Goal: Information Seeking & Learning: Learn about a topic

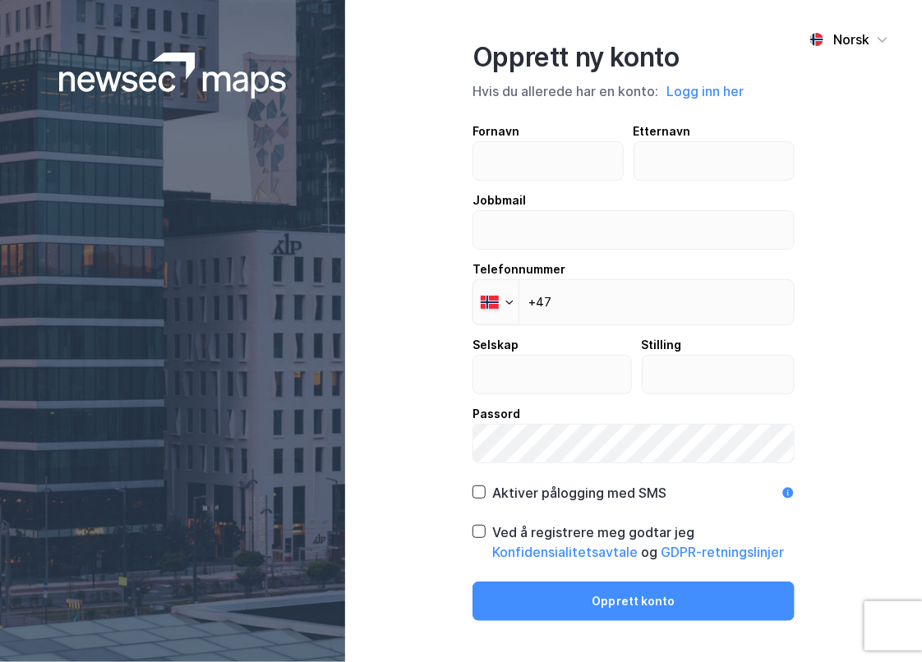
click at [130, 78] on img at bounding box center [173, 76] width 228 height 46
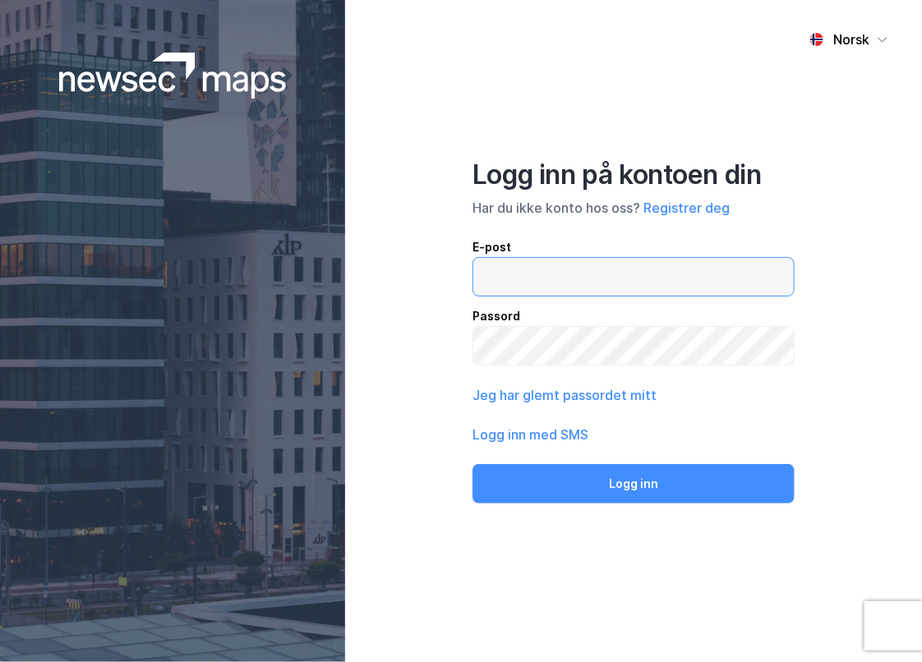
type input "[EMAIL_ADDRESS][DOMAIN_NAME]"
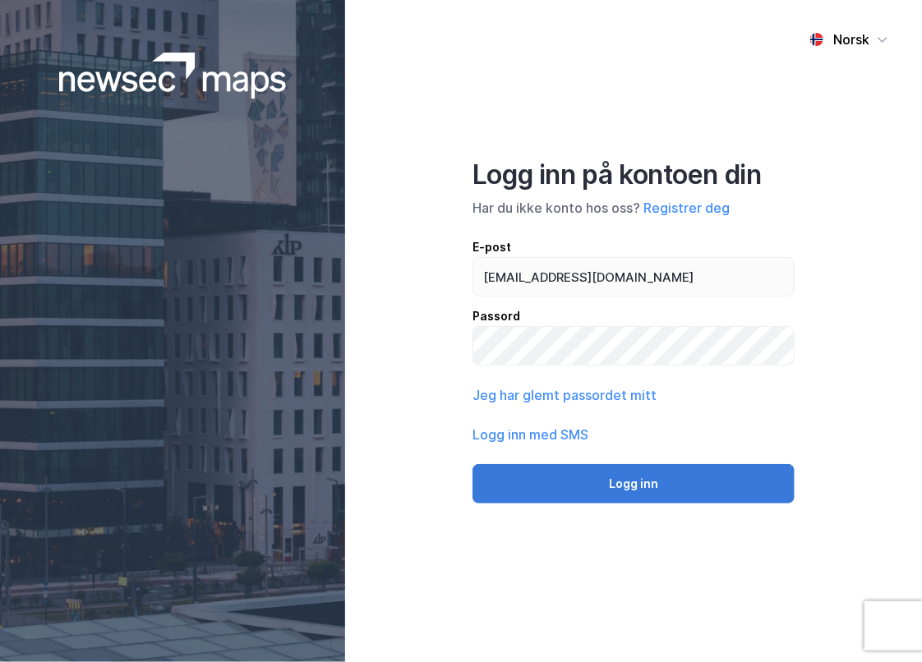
click at [624, 478] on button "Logg inn" at bounding box center [634, 483] width 322 height 39
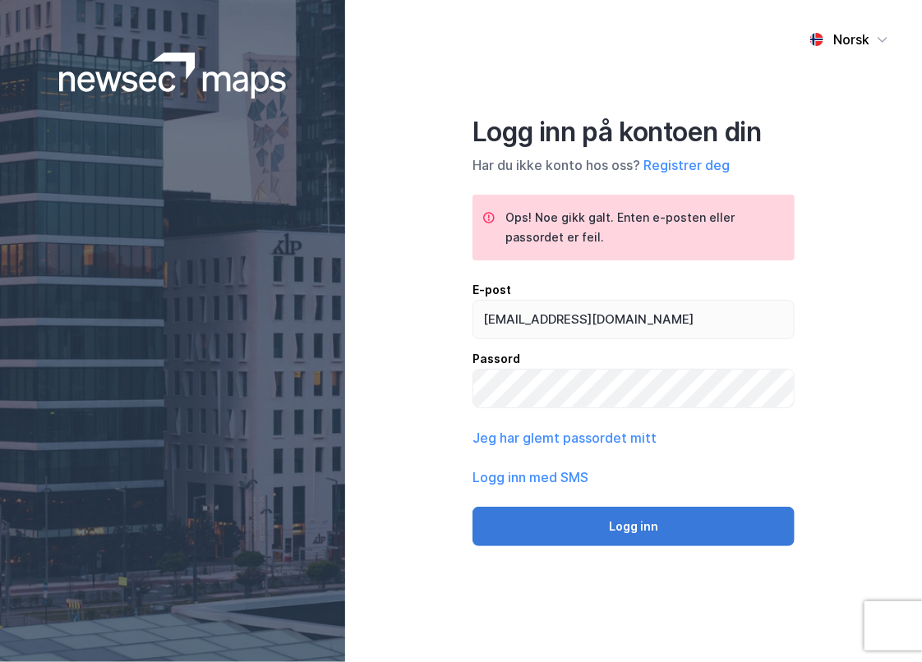
click at [650, 522] on button "Logg inn" at bounding box center [634, 526] width 322 height 39
click at [633, 525] on button "Logg inn" at bounding box center [634, 526] width 322 height 39
click at [661, 535] on button "Logg inn" at bounding box center [634, 526] width 322 height 39
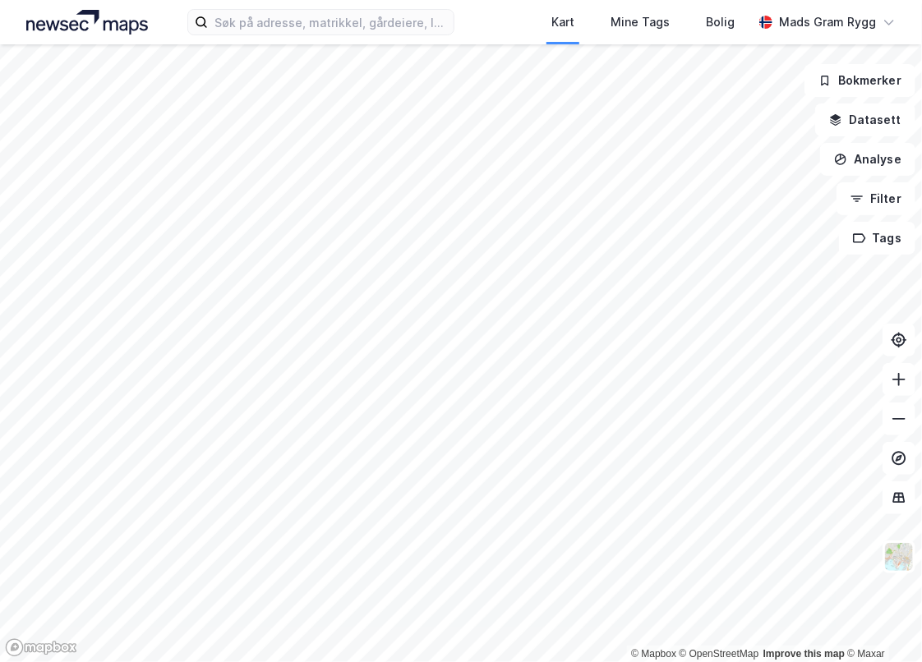
click at [921, 392] on html "Kart Mine Tags Bolig Mads Gram Rygg © Mapbox © OpenStreetMap Improve this map ©…" at bounding box center [461, 331] width 922 height 662
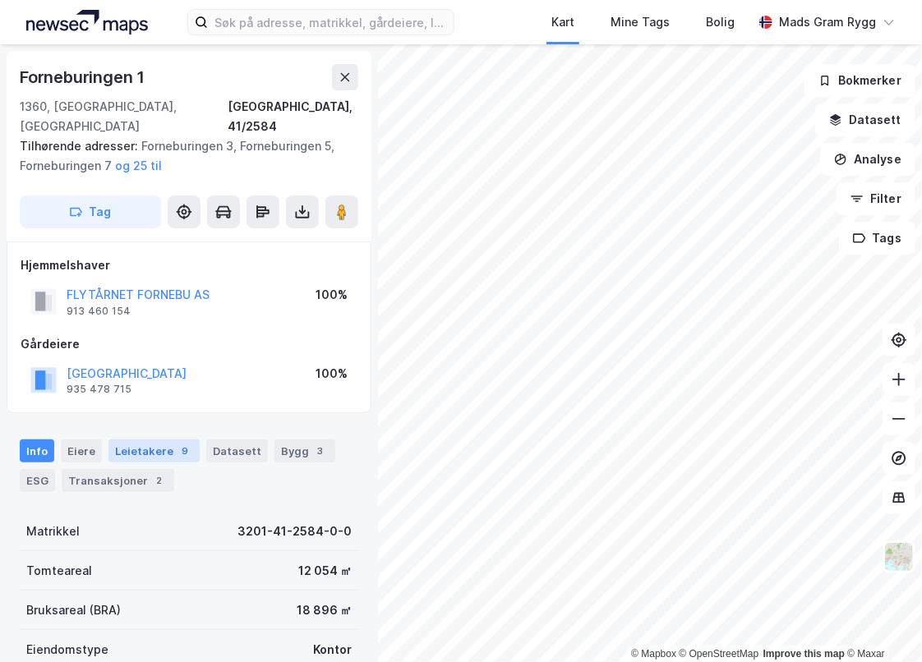
click at [148, 440] on div "Leietakere 9" at bounding box center [153, 451] width 91 height 23
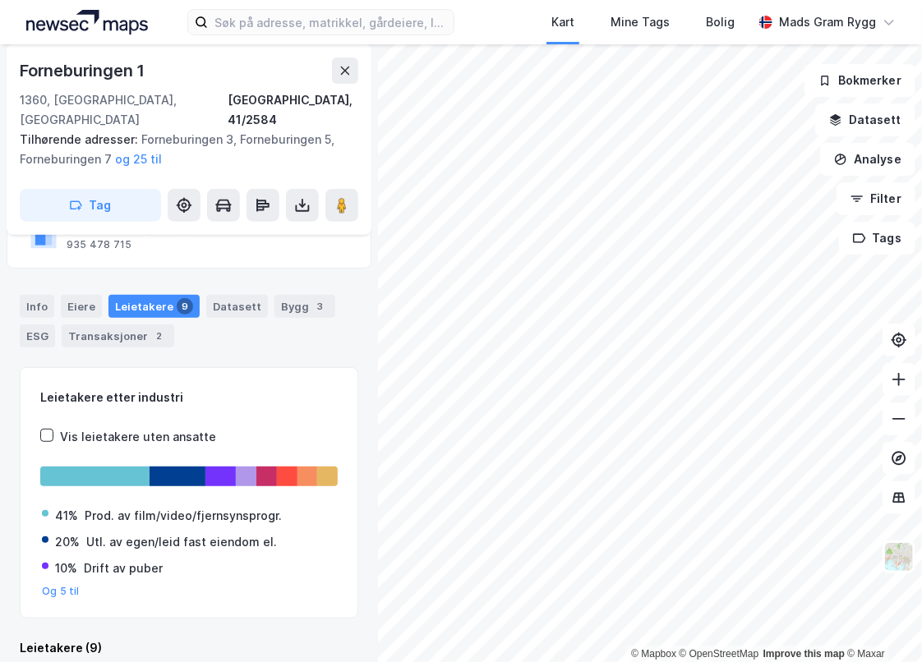
scroll to position [141, 0]
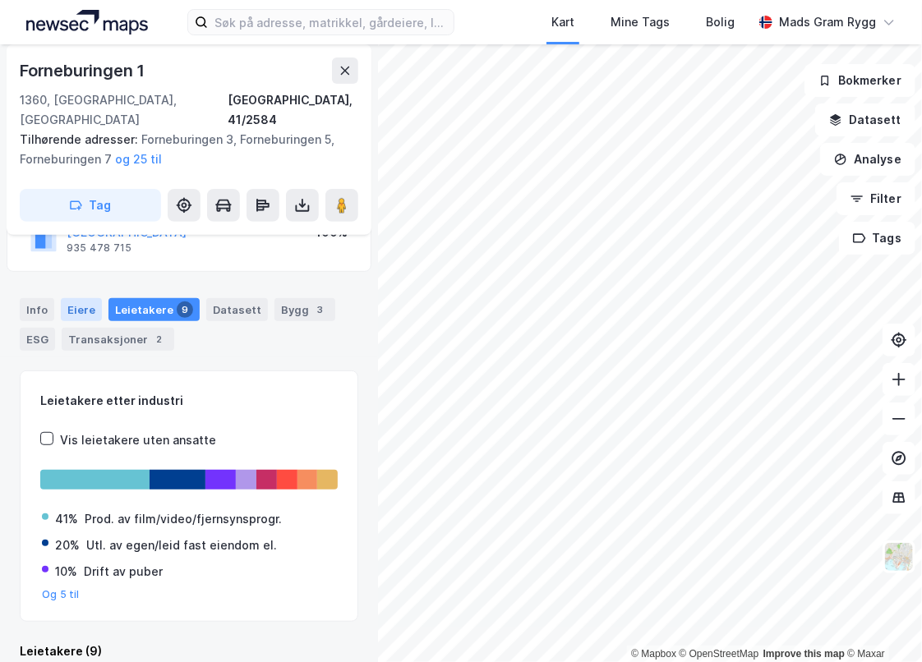
click at [79, 298] on div "Eiere" at bounding box center [81, 309] width 41 height 23
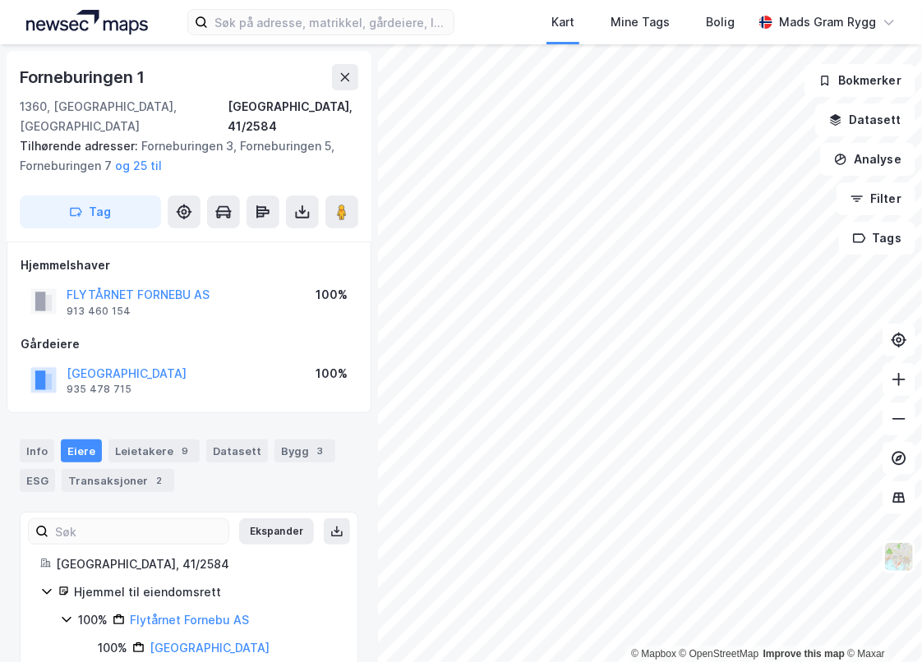
scroll to position [16, 0]
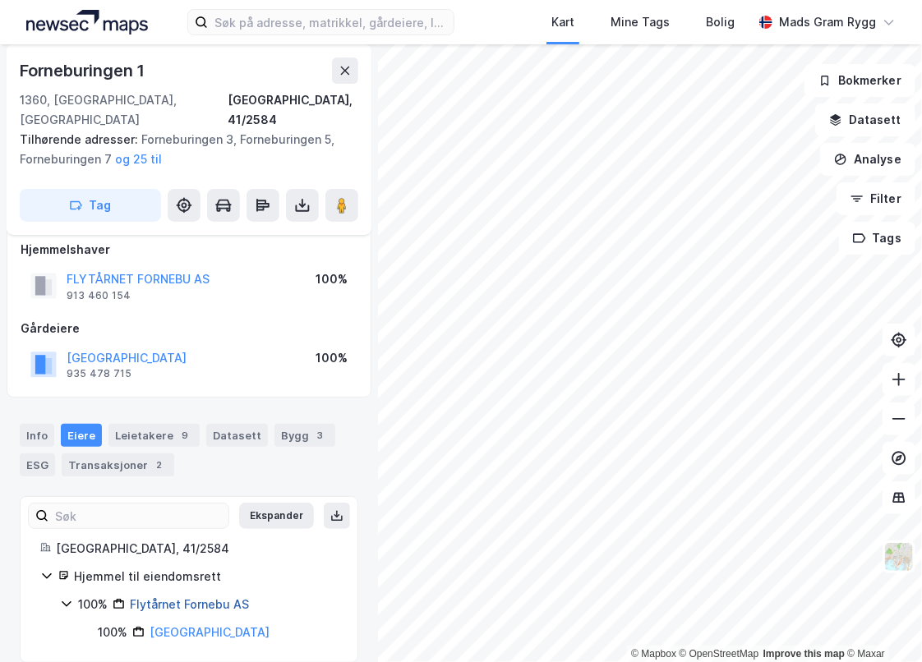
click at [191, 597] on link "Flytårnet Fornebu AS" at bounding box center [189, 604] width 119 height 14
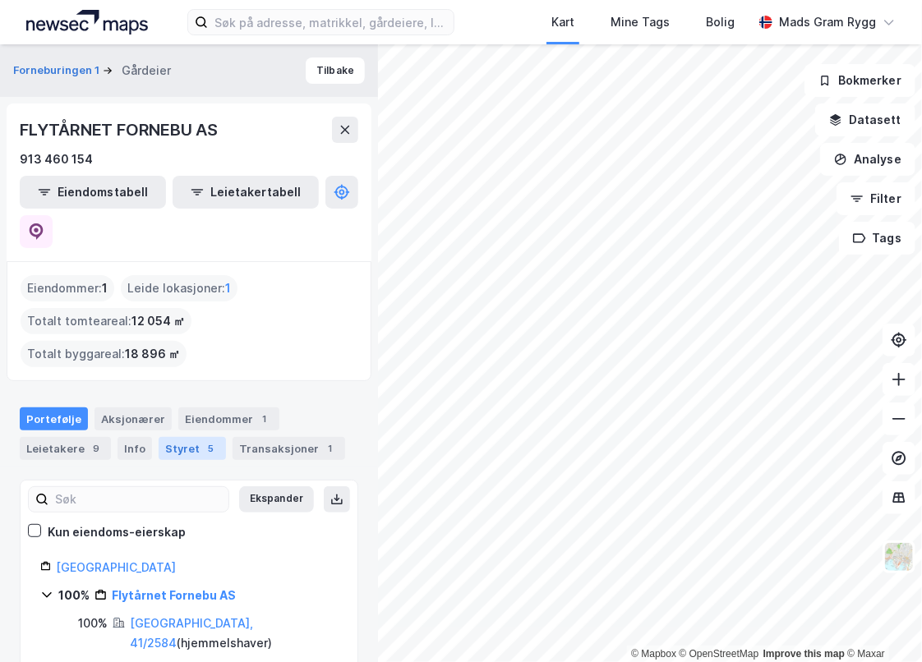
click at [173, 437] on div "Styret 5" at bounding box center [192, 448] width 67 height 23
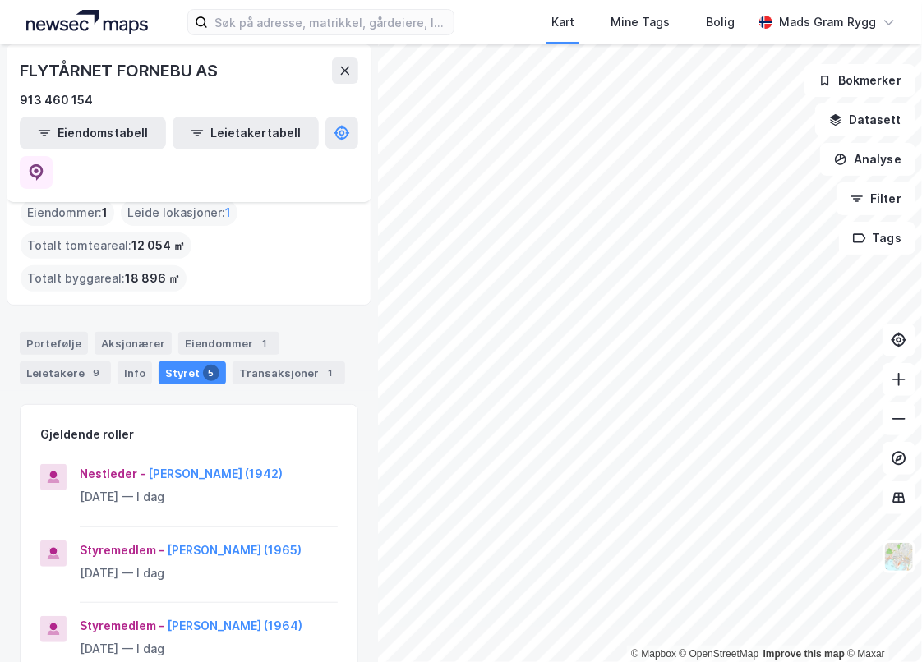
scroll to position [77, 0]
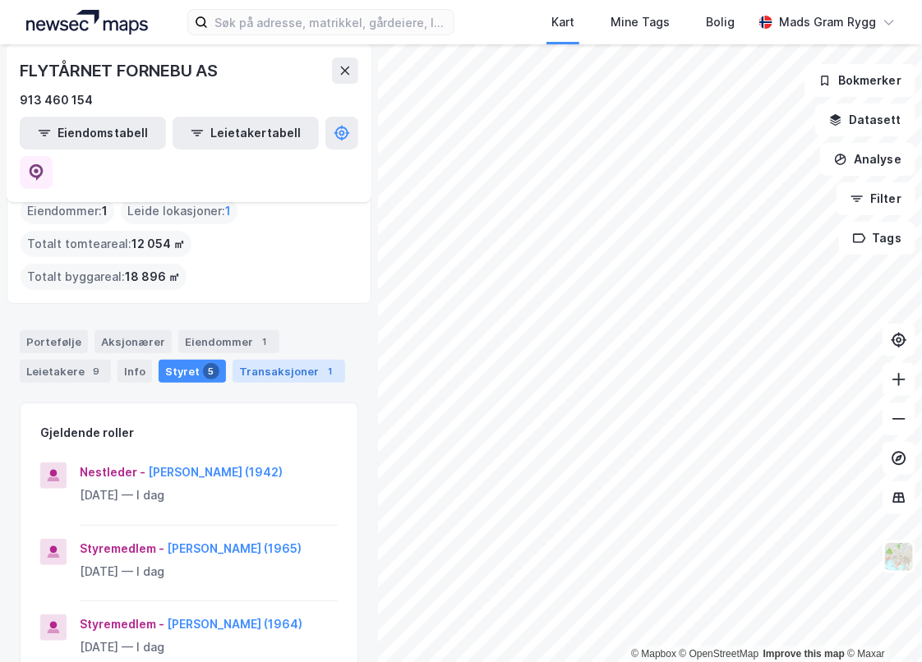
click at [263, 360] on div "Transaksjoner 1" at bounding box center [289, 371] width 113 height 23
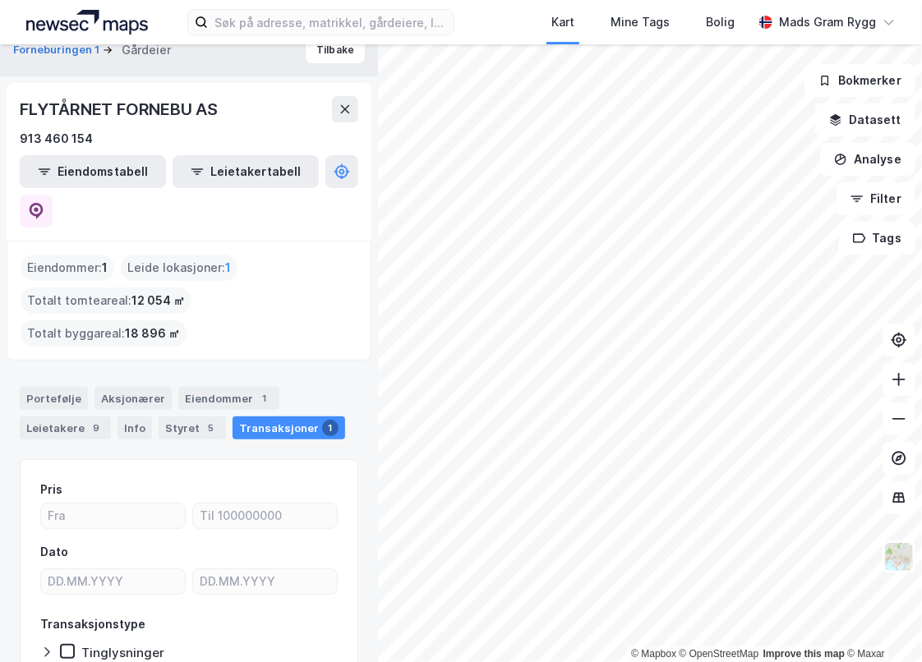
scroll to position [16, 0]
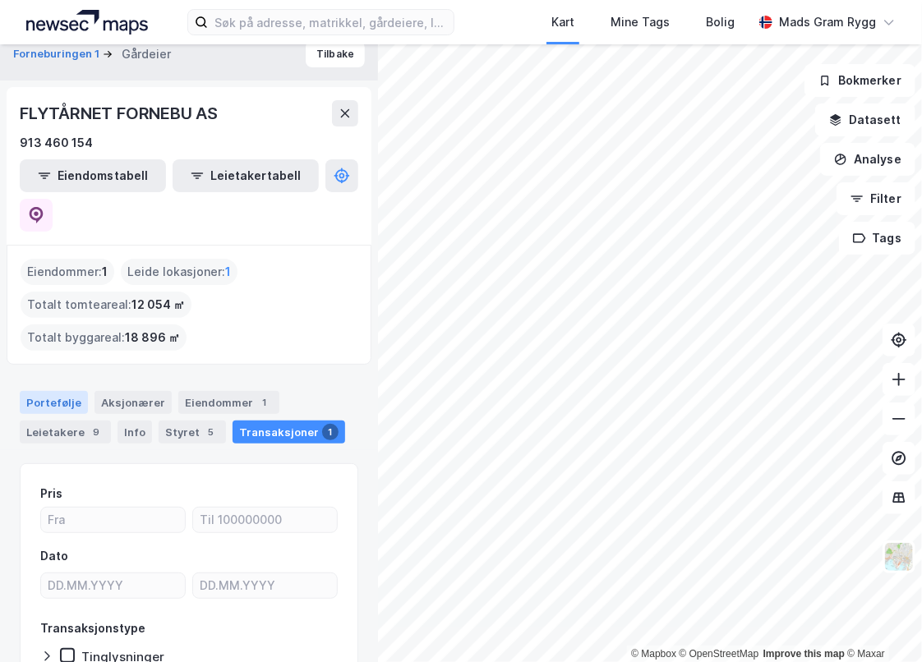
click at [48, 391] on div "Portefølje" at bounding box center [54, 402] width 68 height 23
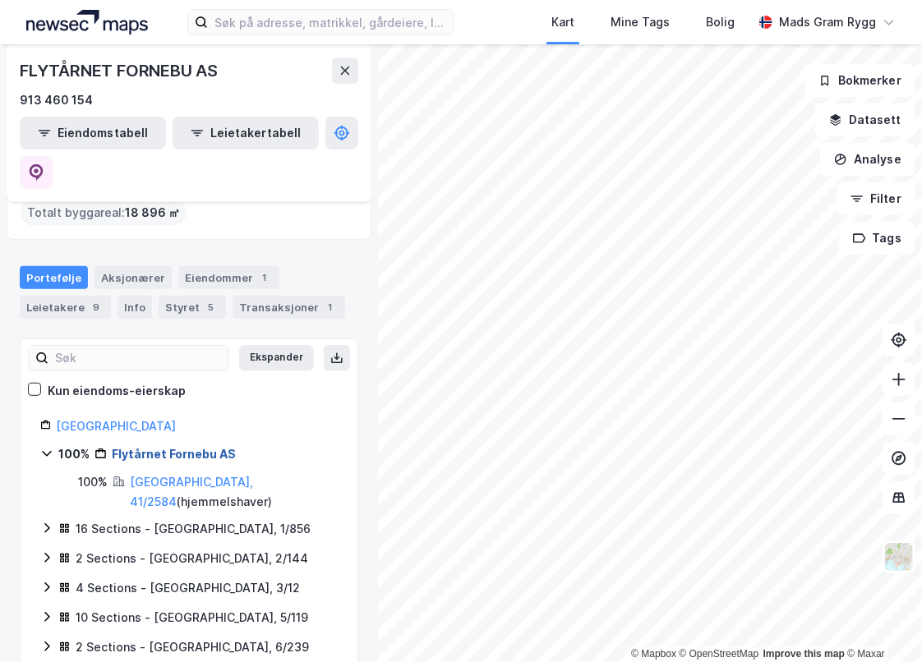
scroll to position [141, 0]
click at [66, 297] on div "Leietakere 9" at bounding box center [65, 308] width 91 height 23
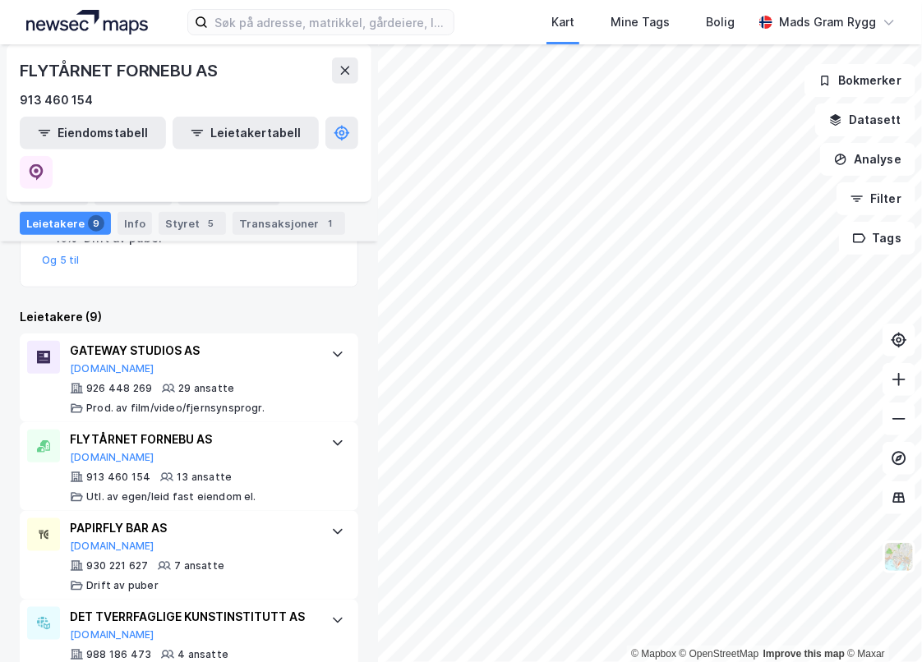
scroll to position [445, 0]
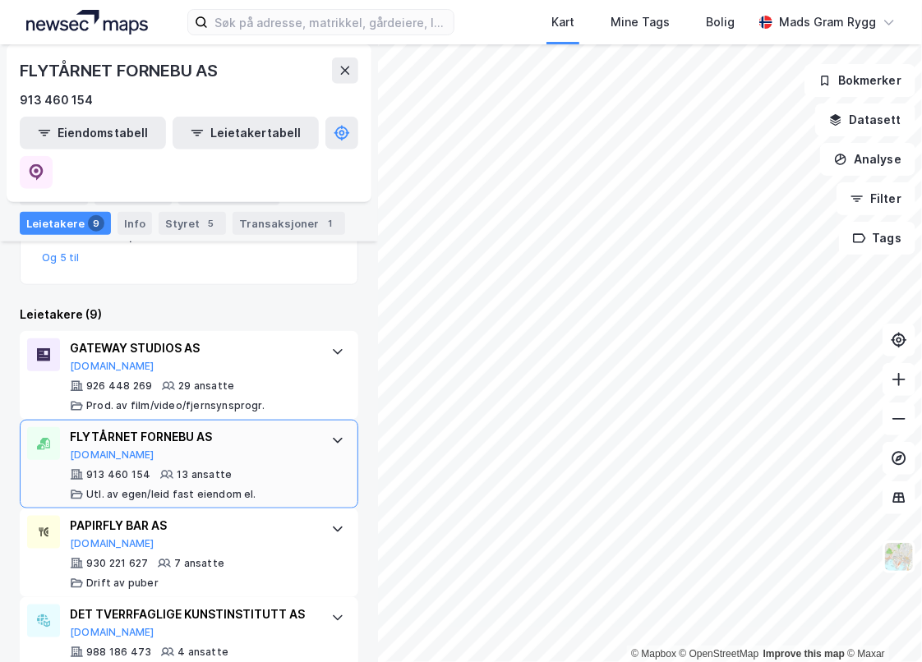
click at [333, 438] on icon at bounding box center [338, 441] width 10 height 6
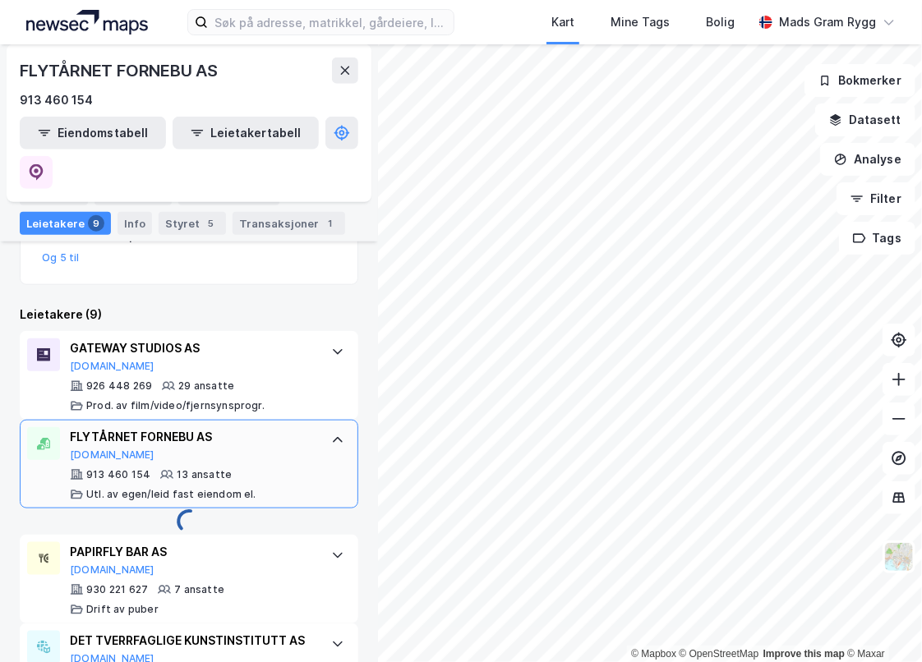
click at [331, 434] on icon at bounding box center [337, 440] width 13 height 13
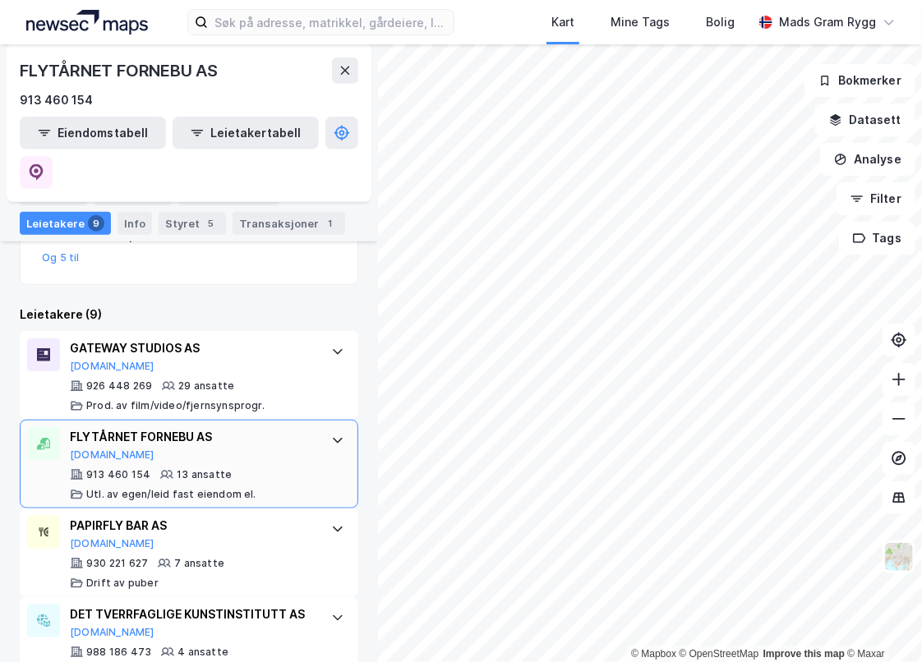
click at [331, 434] on icon at bounding box center [337, 440] width 13 height 13
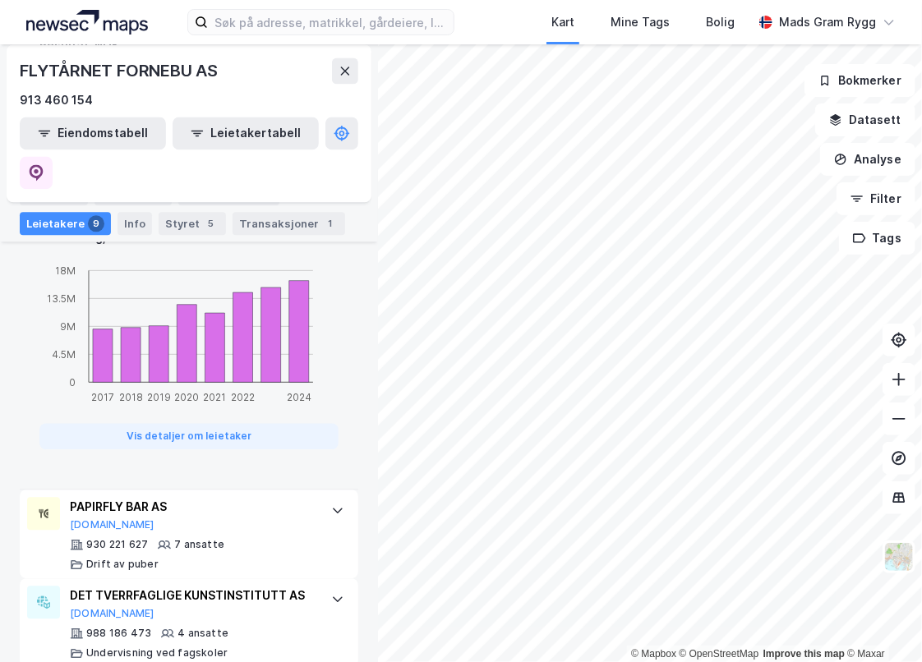
scroll to position [1305, 0]
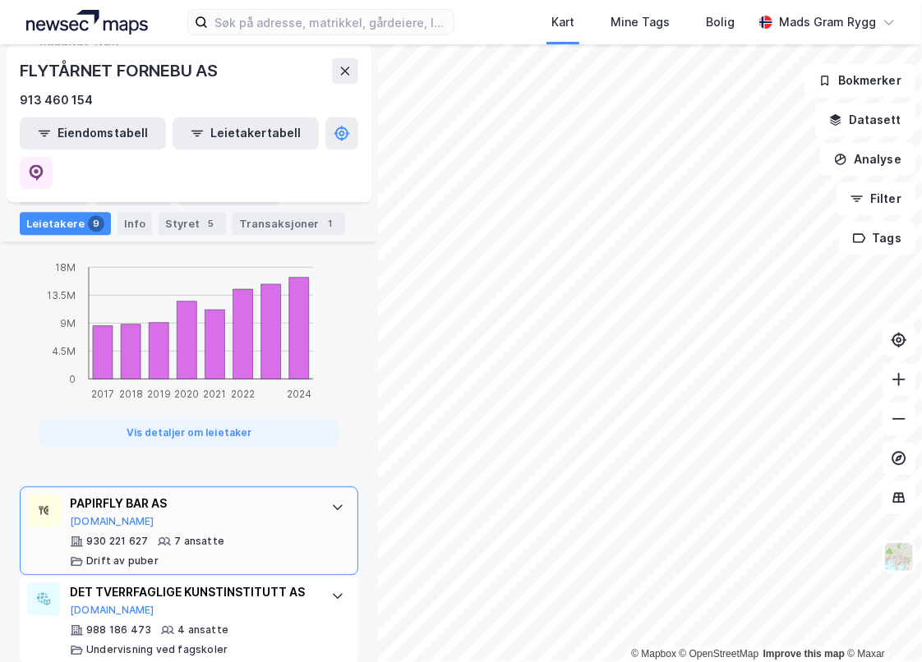
click at [331, 500] on icon at bounding box center [337, 506] width 13 height 13
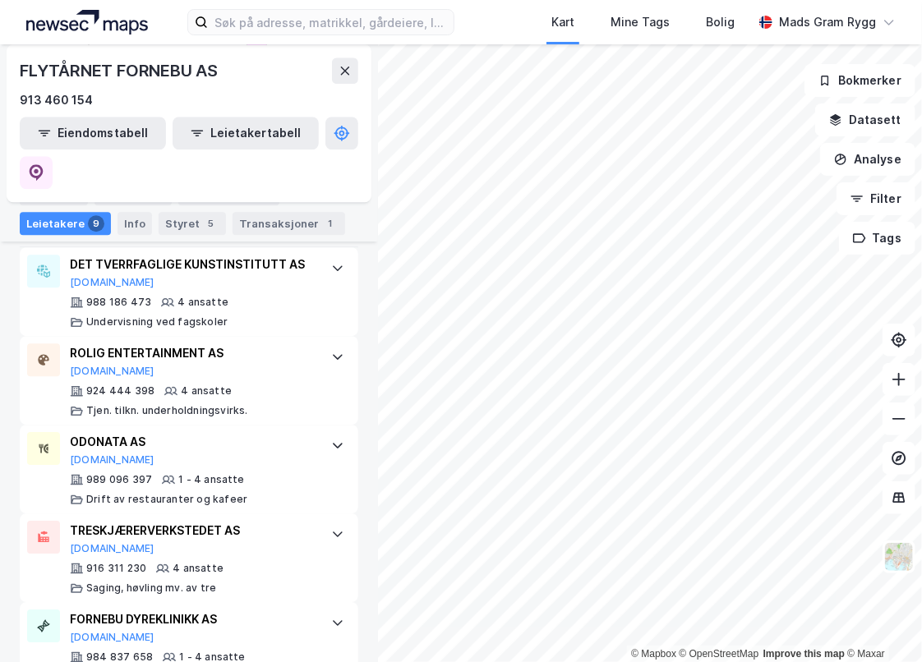
scroll to position [1634, 0]
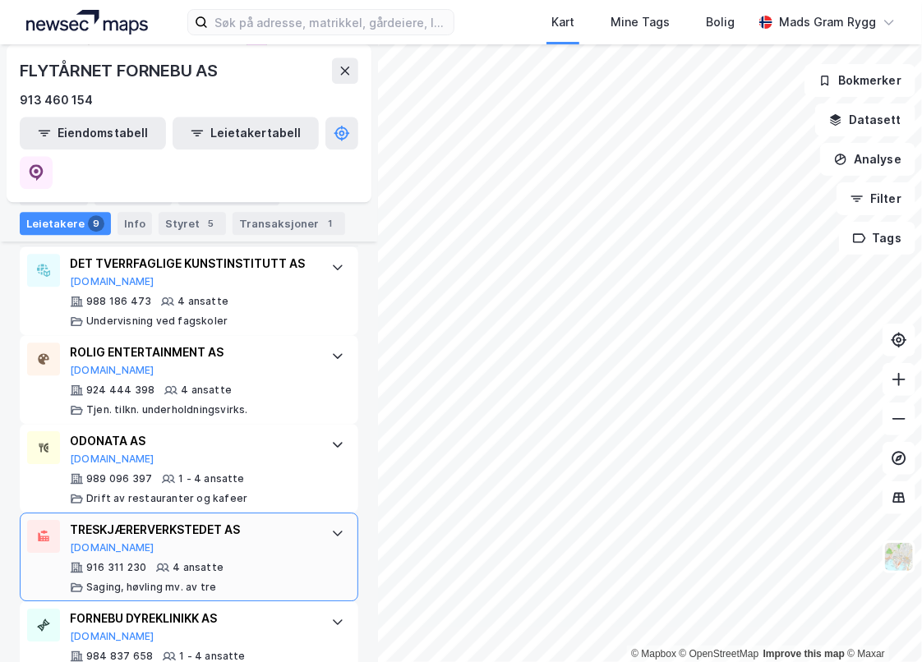
click at [174, 520] on div "TRESKJÆRERVERKSTEDET AS" at bounding box center [192, 530] width 245 height 20
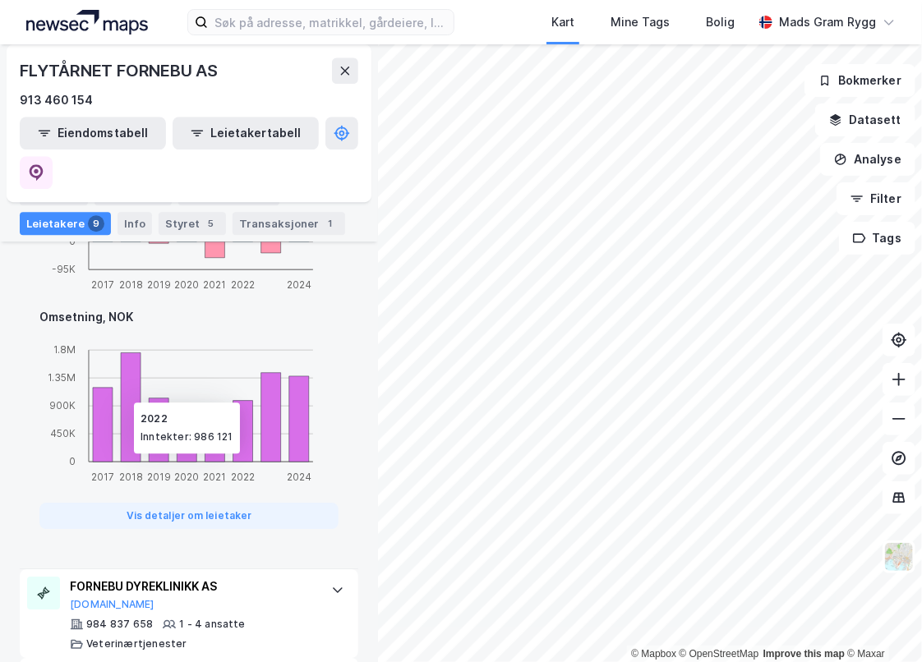
scroll to position [1654, 0]
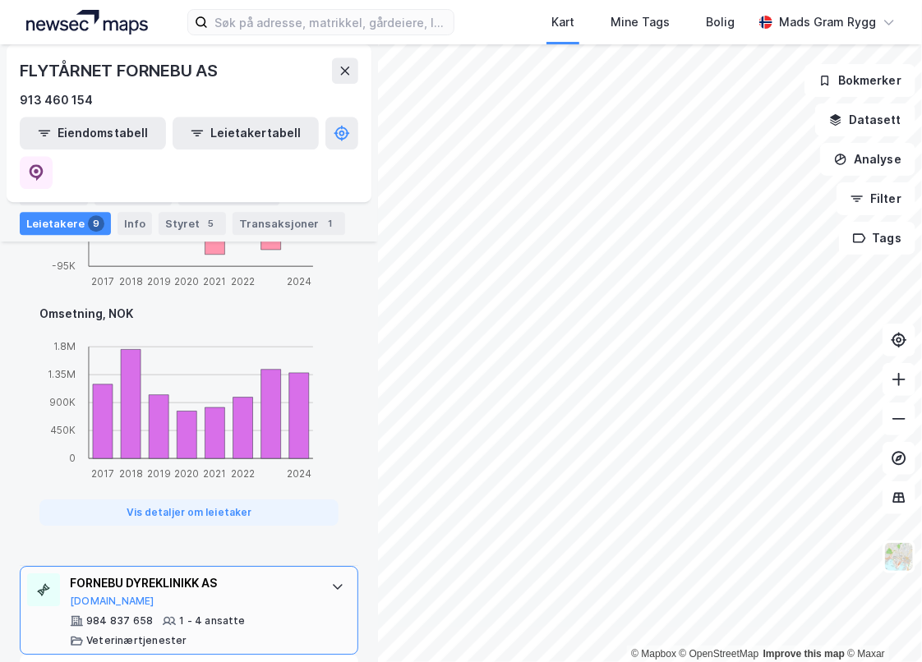
click at [331, 580] on icon at bounding box center [337, 586] width 13 height 13
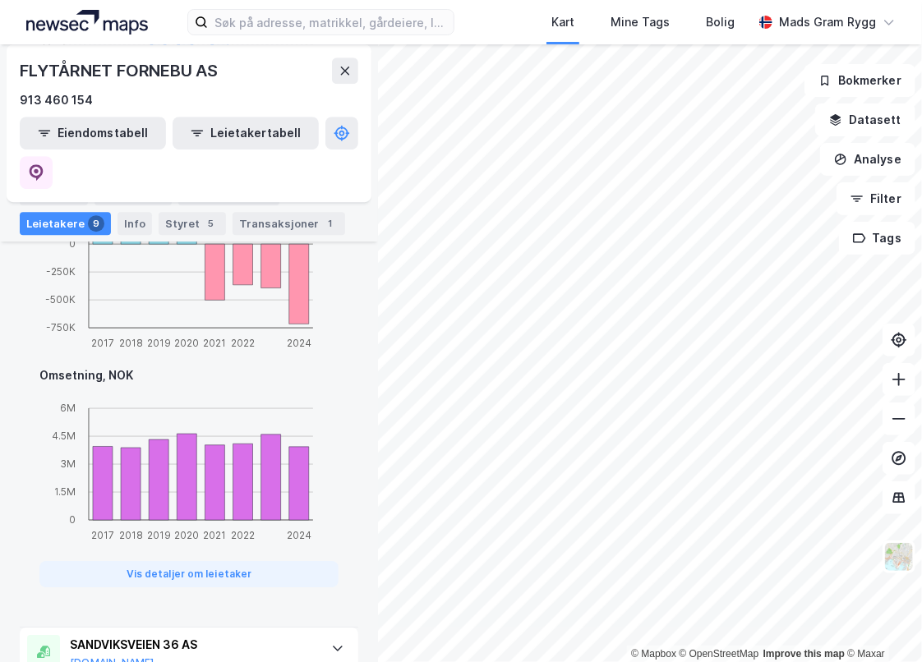
scroll to position [1754, 0]
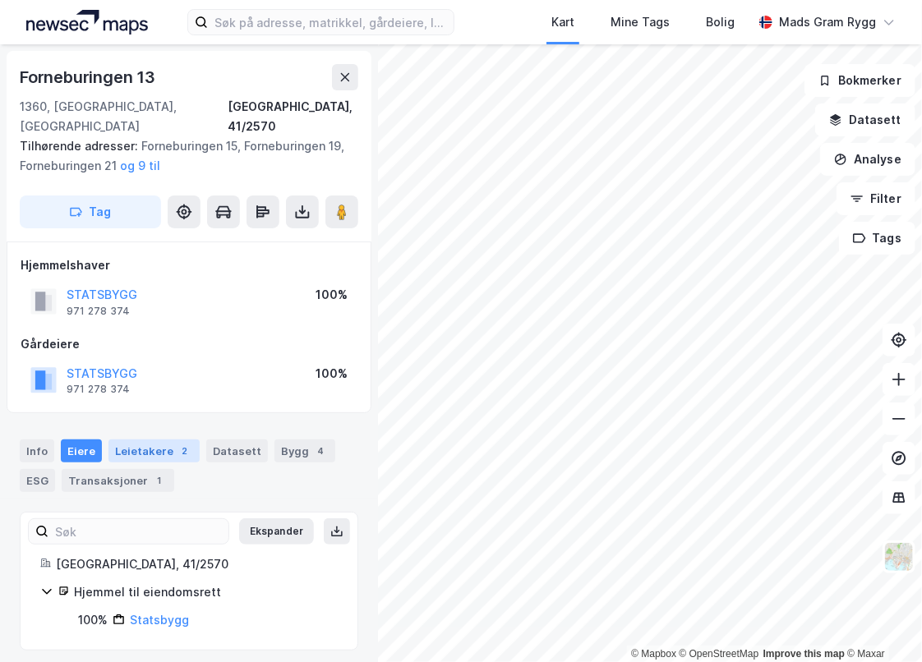
click at [131, 440] on div "Leietakere 2" at bounding box center [153, 451] width 91 height 23
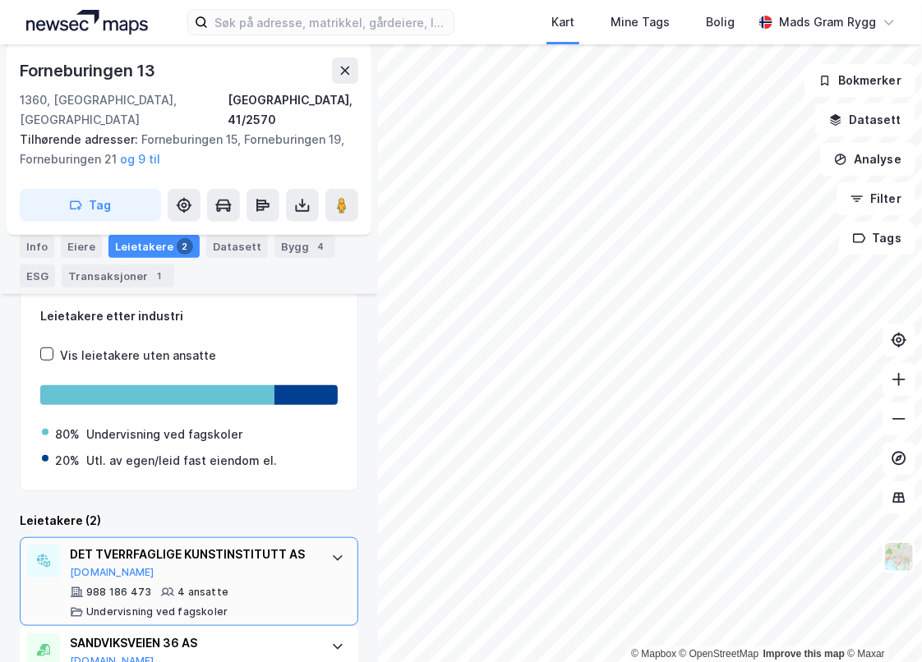
scroll to position [296, 0]
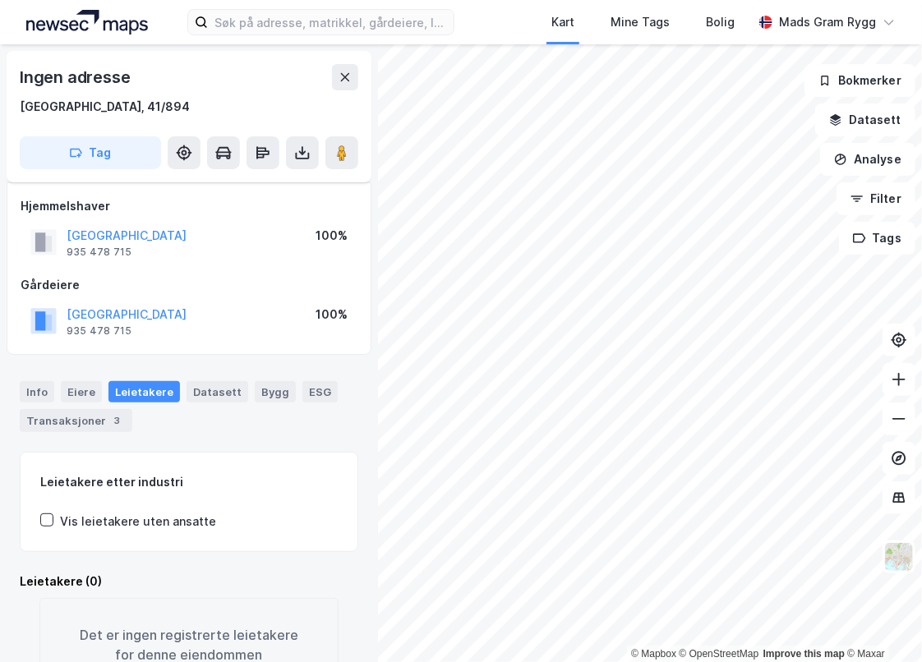
scroll to position [67, 0]
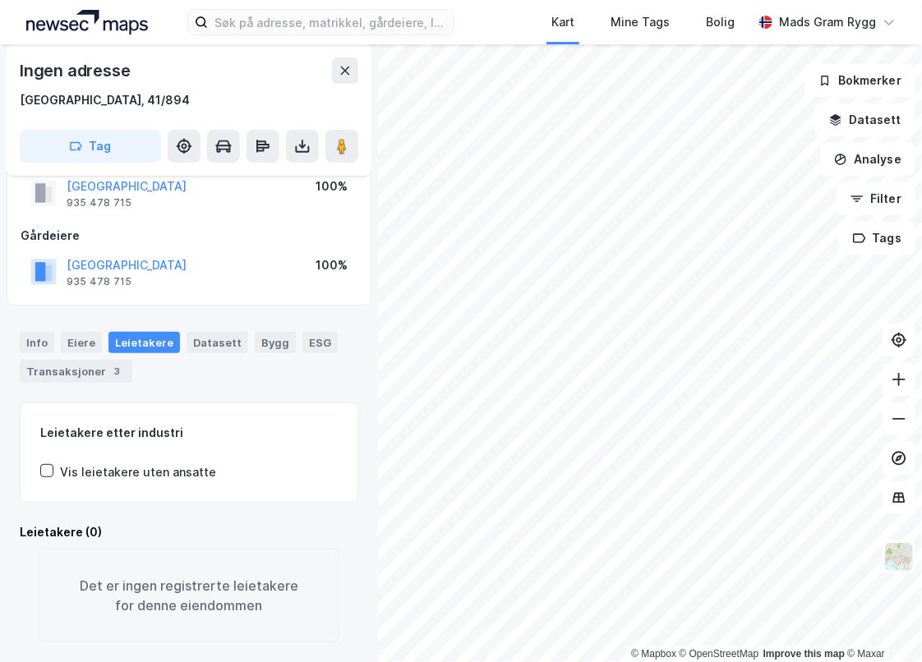
scroll to position [67, 0]
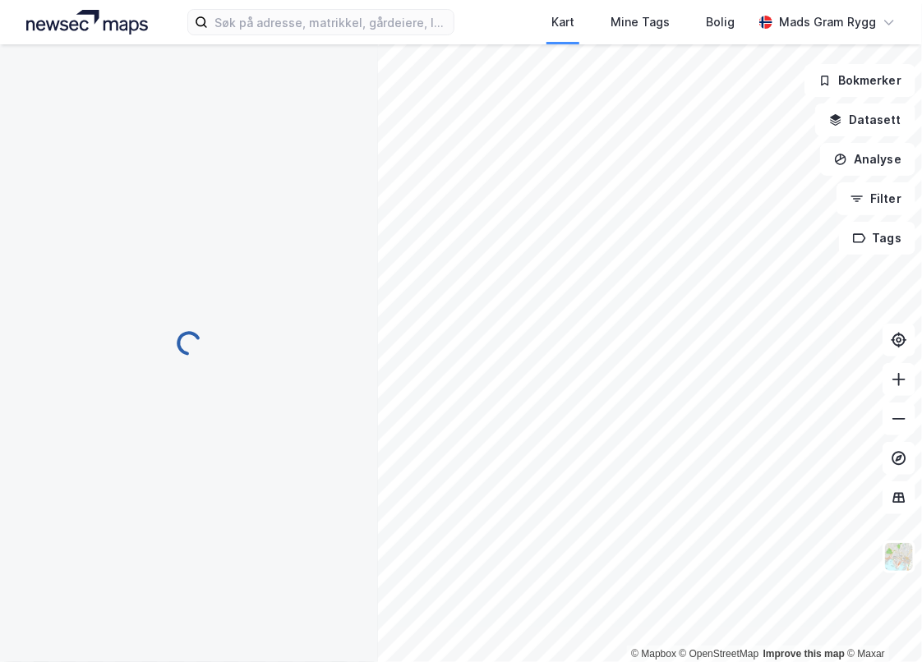
scroll to position [4, 0]
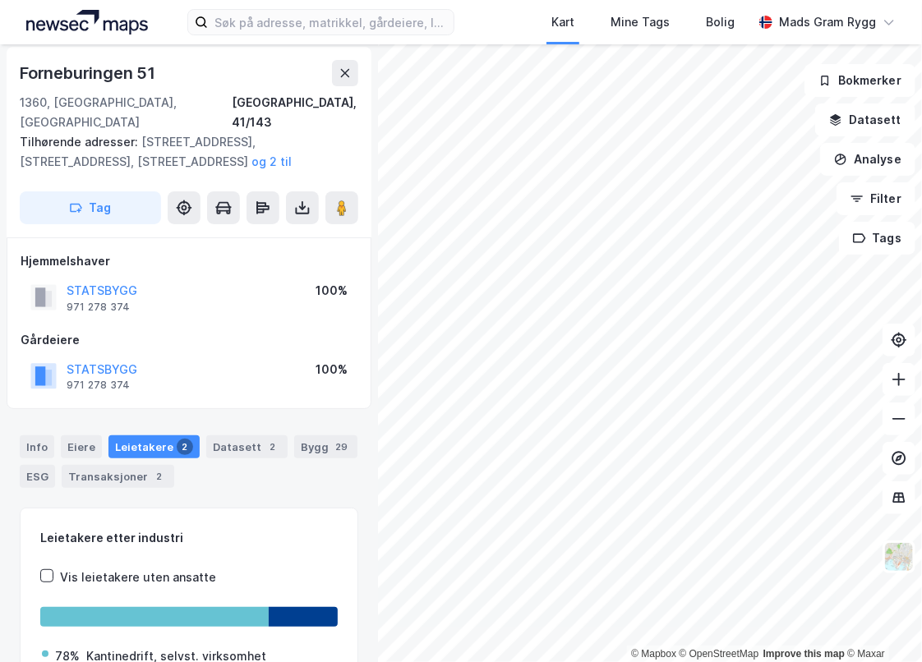
scroll to position [4, 0]
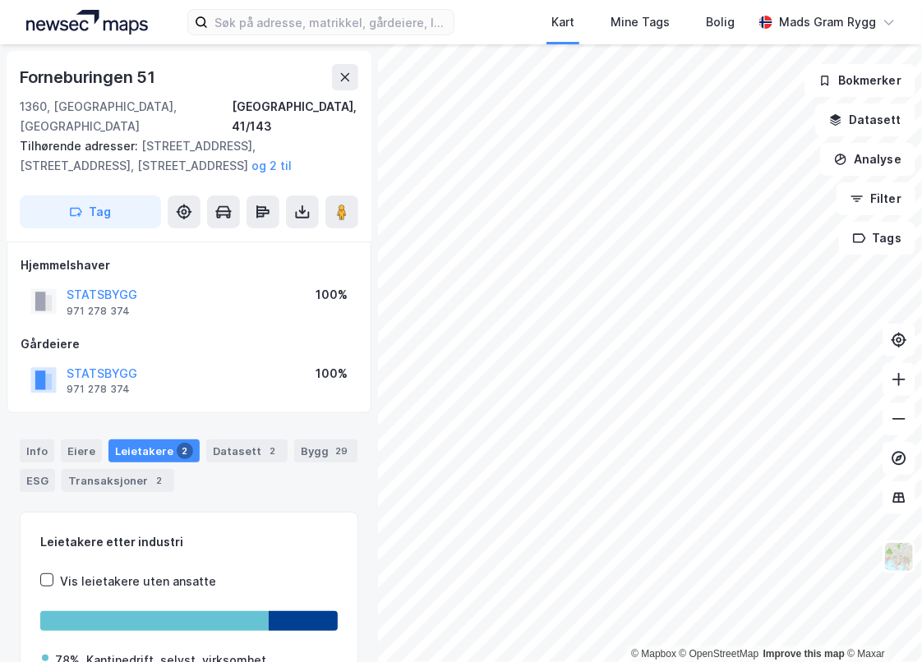
scroll to position [4, 0]
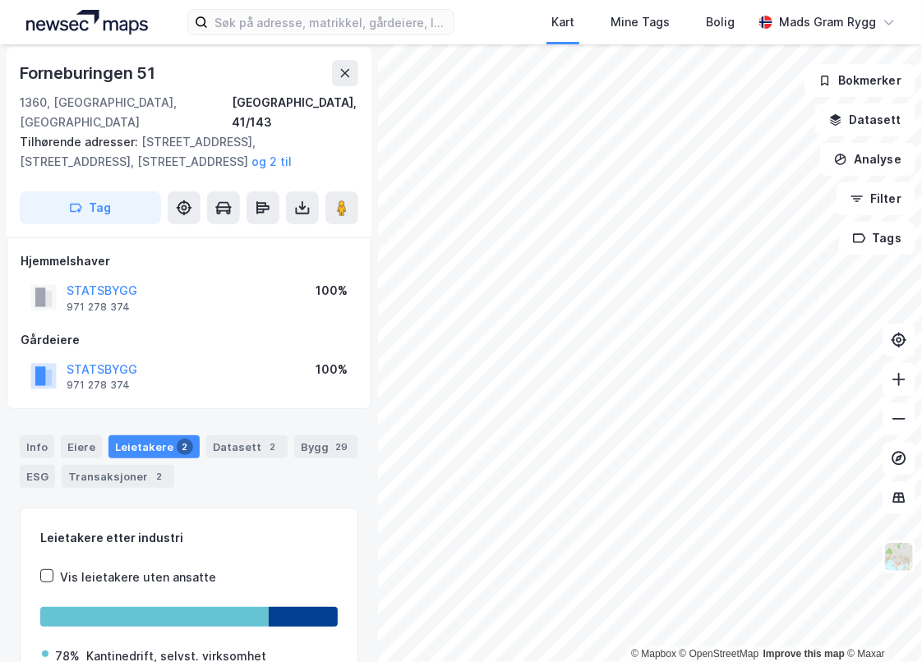
scroll to position [4, 0]
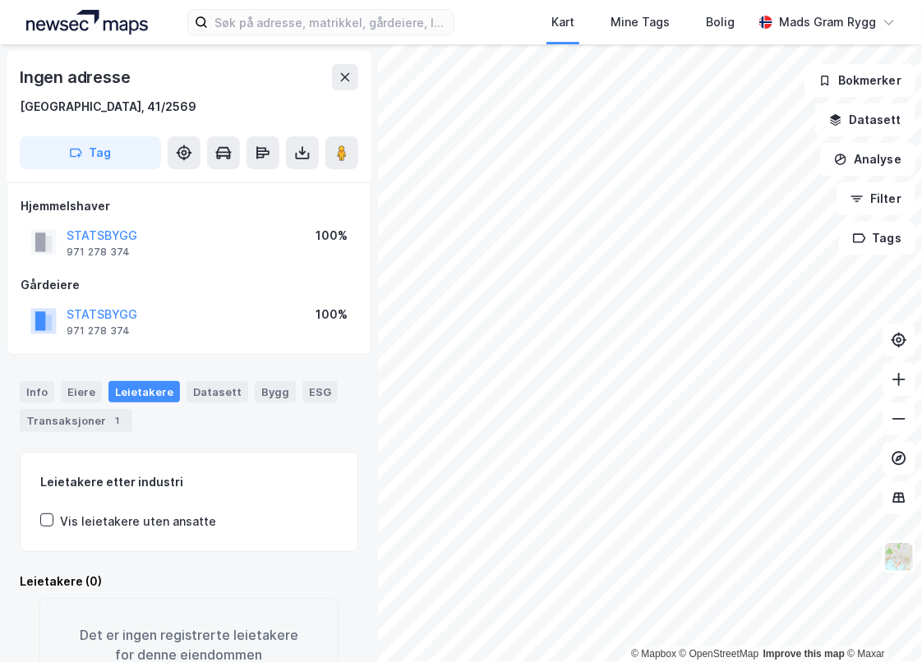
scroll to position [4, 0]
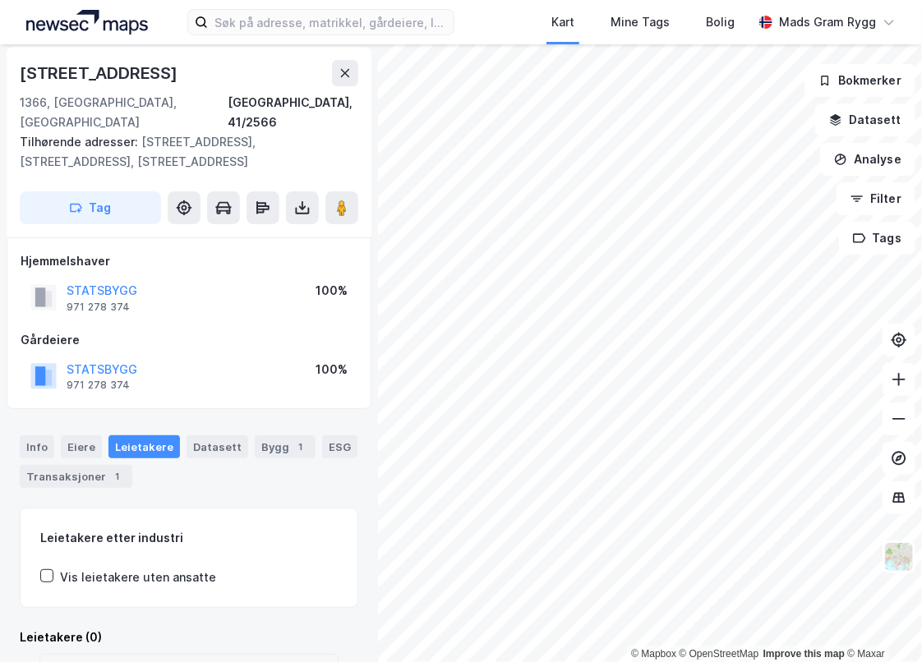
scroll to position [4, 0]
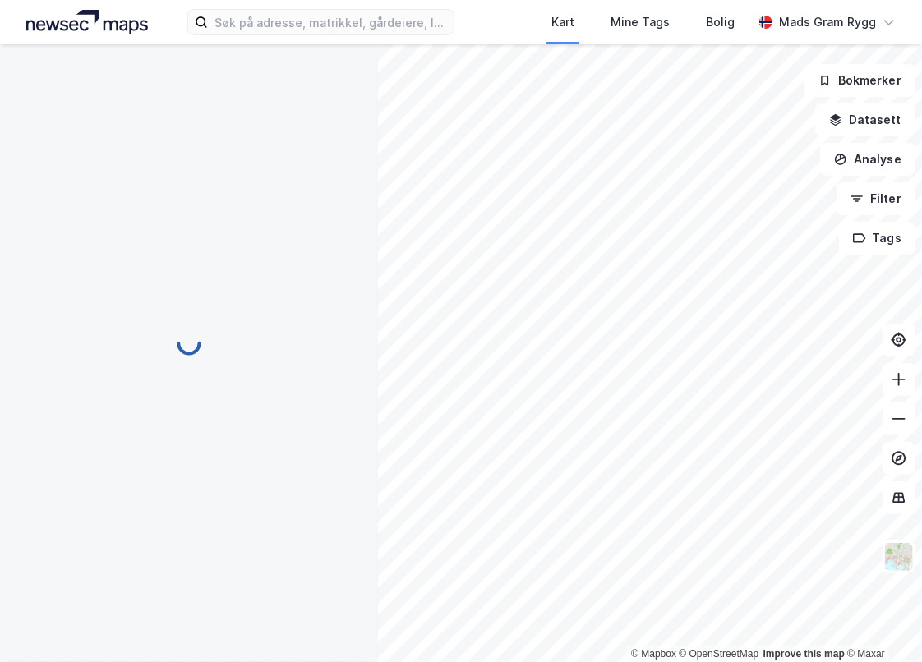
scroll to position [4, 0]
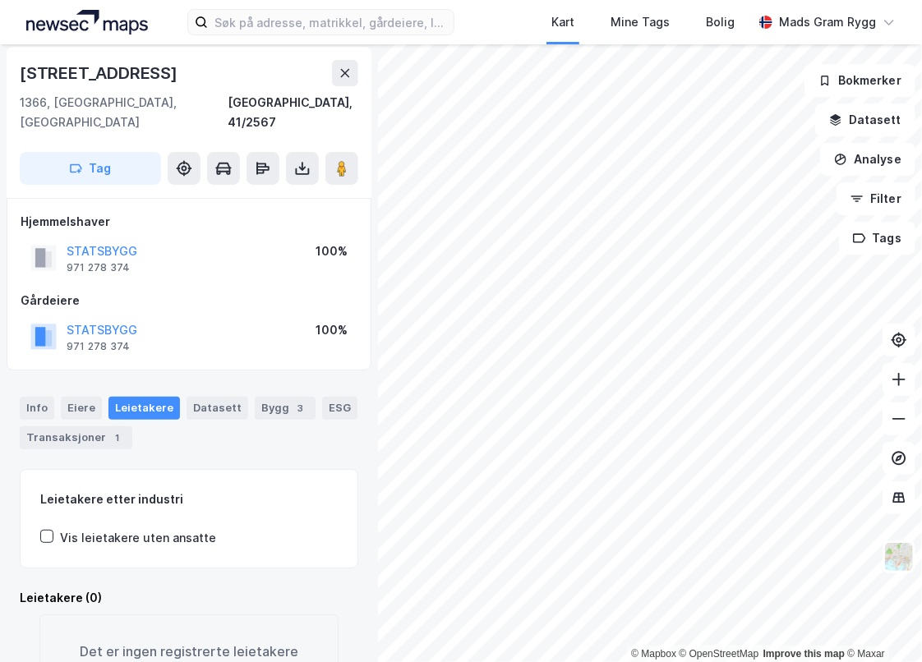
scroll to position [4, 0]
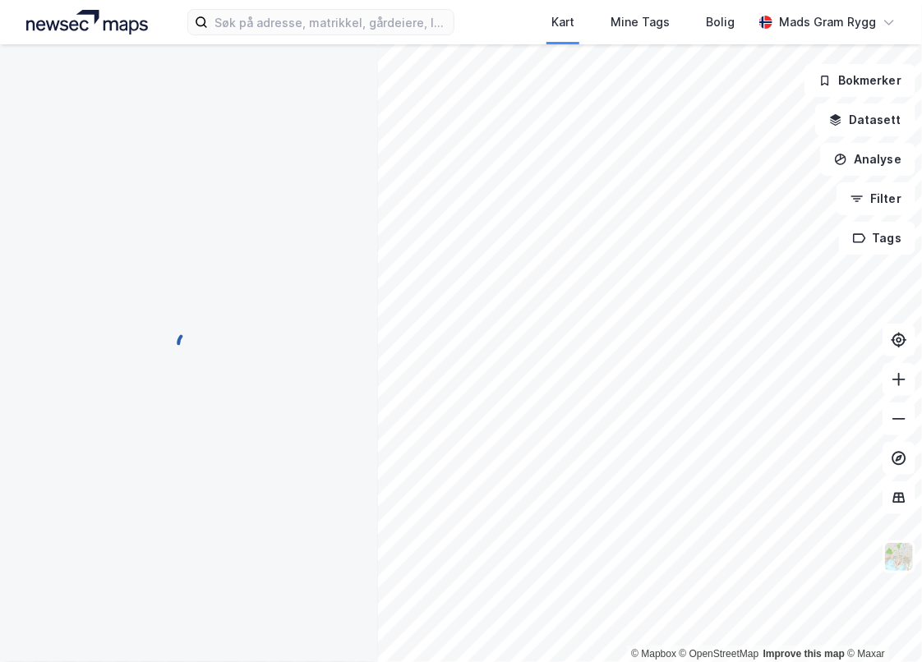
scroll to position [4, 0]
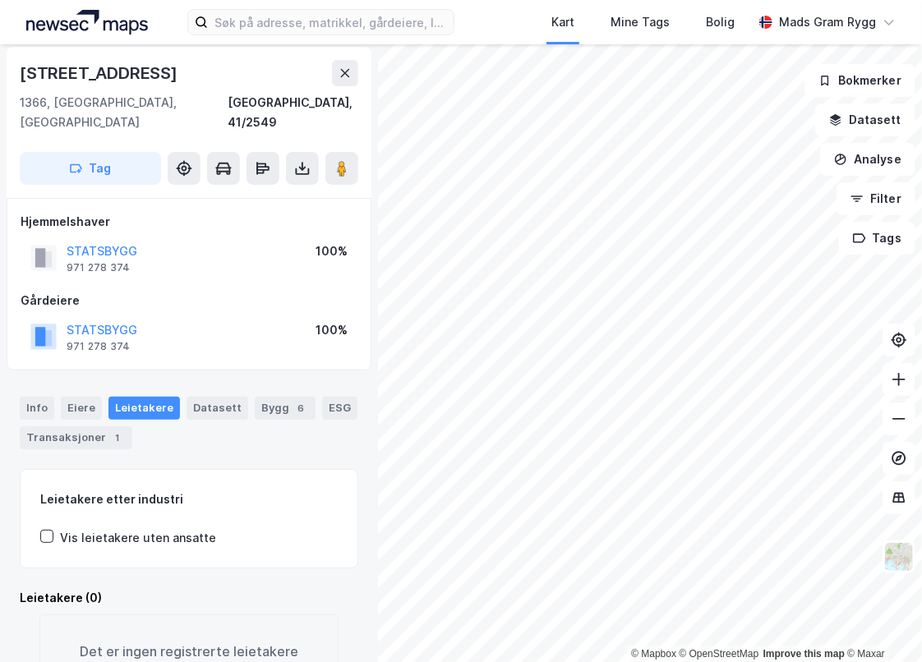
scroll to position [4, 0]
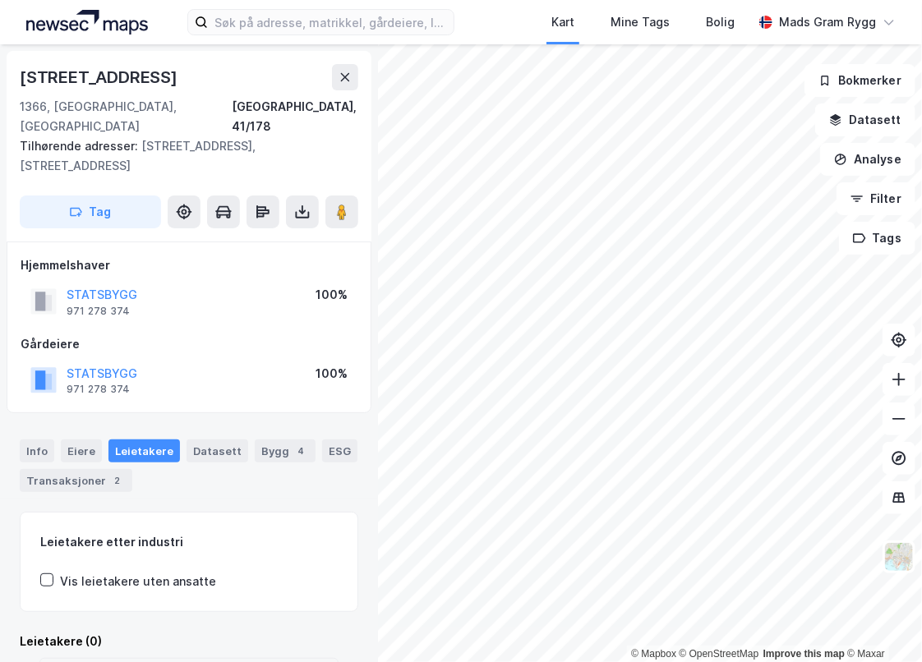
scroll to position [4, 0]
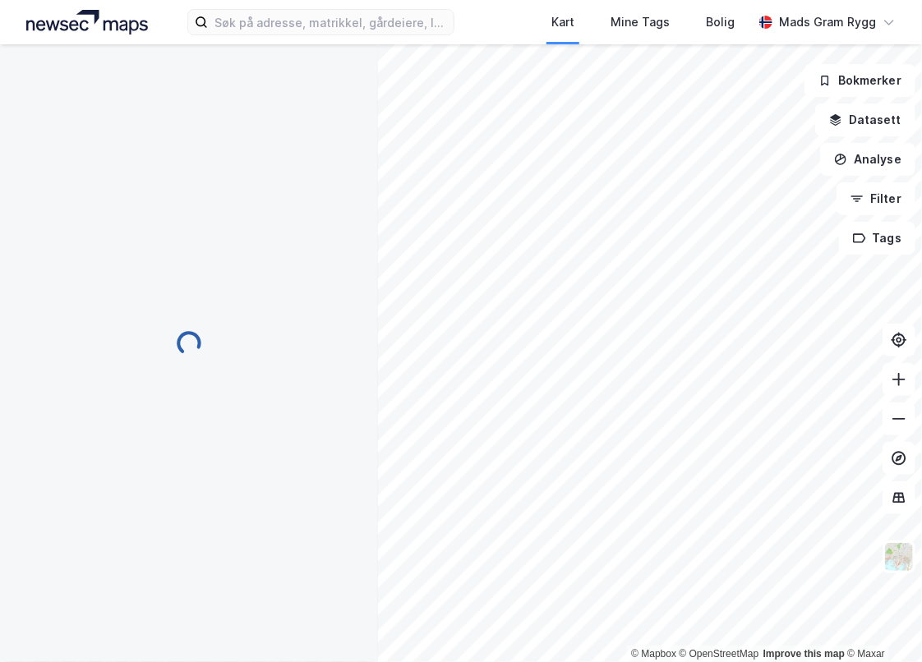
scroll to position [4, 0]
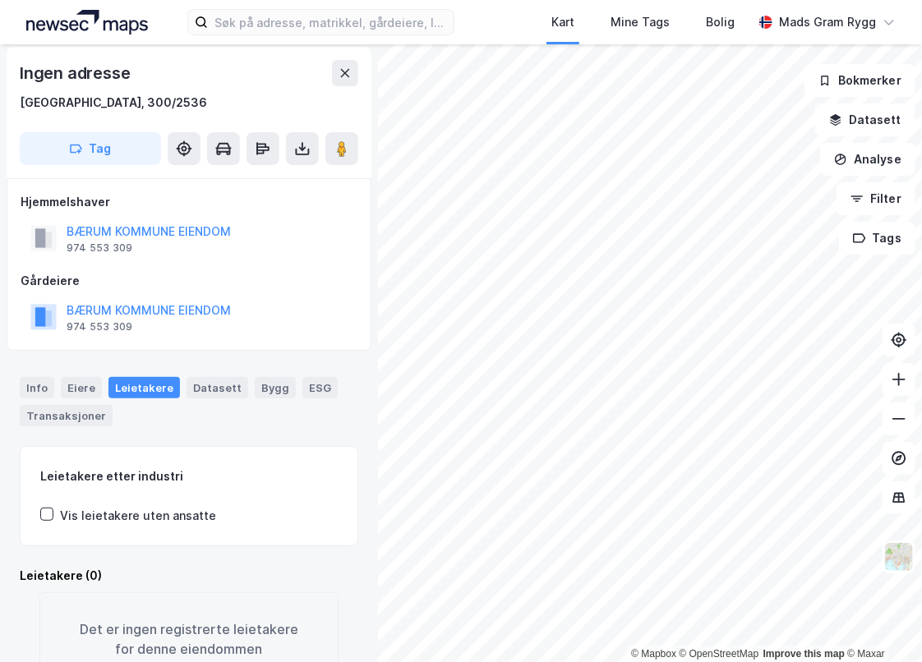
scroll to position [4, 0]
click at [891, 374] on icon at bounding box center [899, 379] width 16 height 16
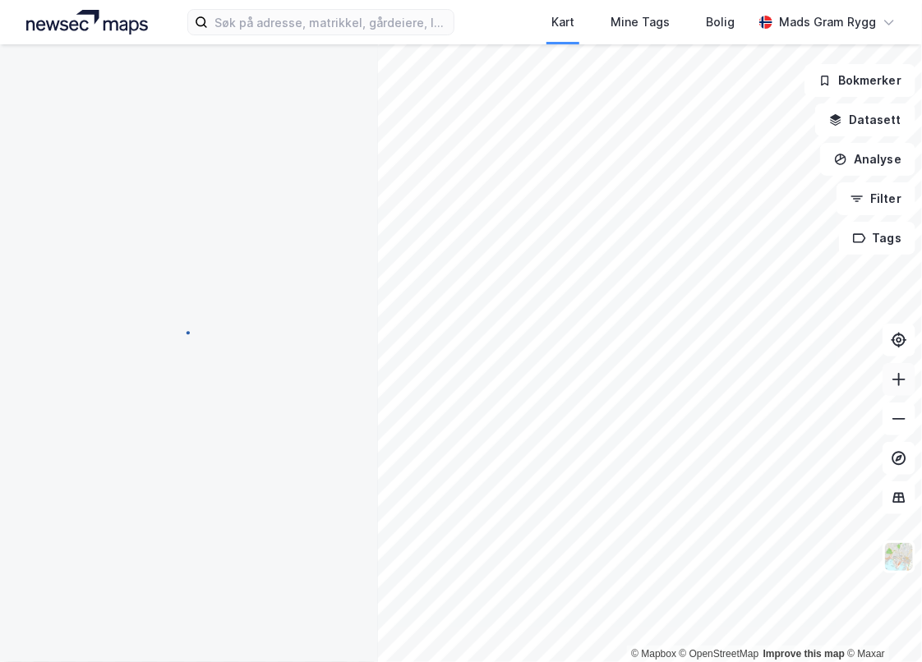
scroll to position [4, 0]
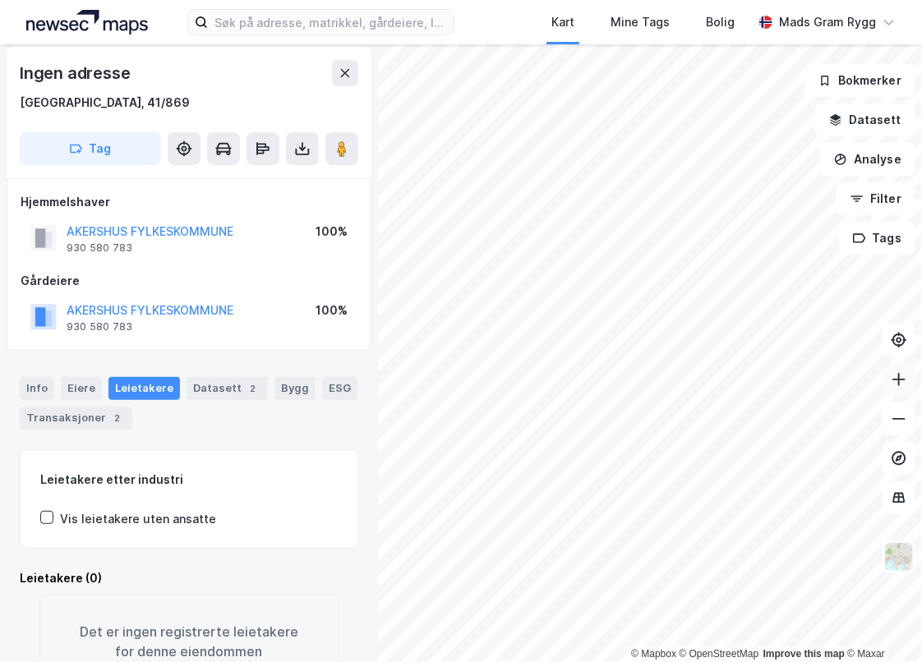
scroll to position [4, 0]
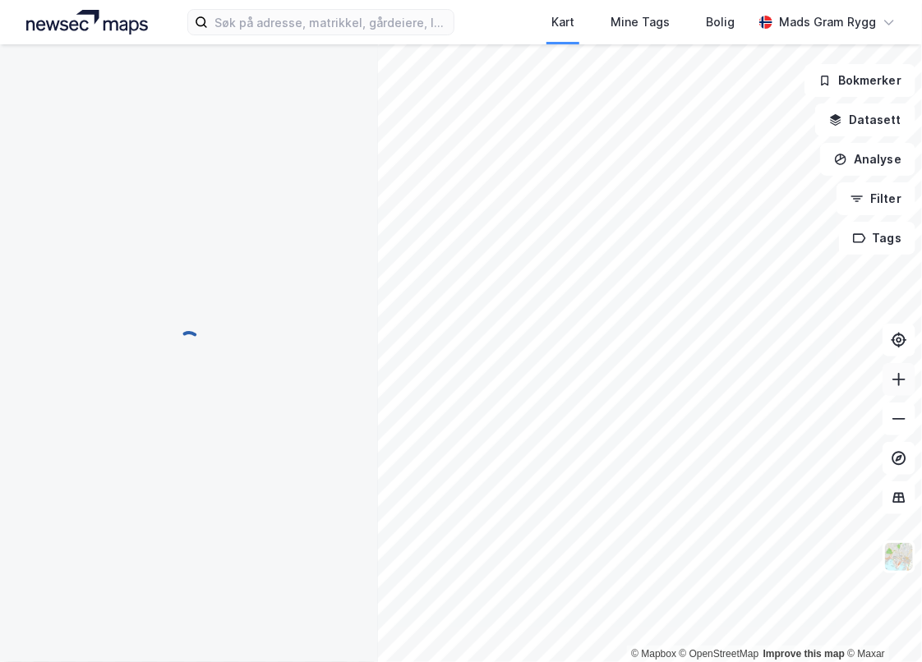
scroll to position [4, 0]
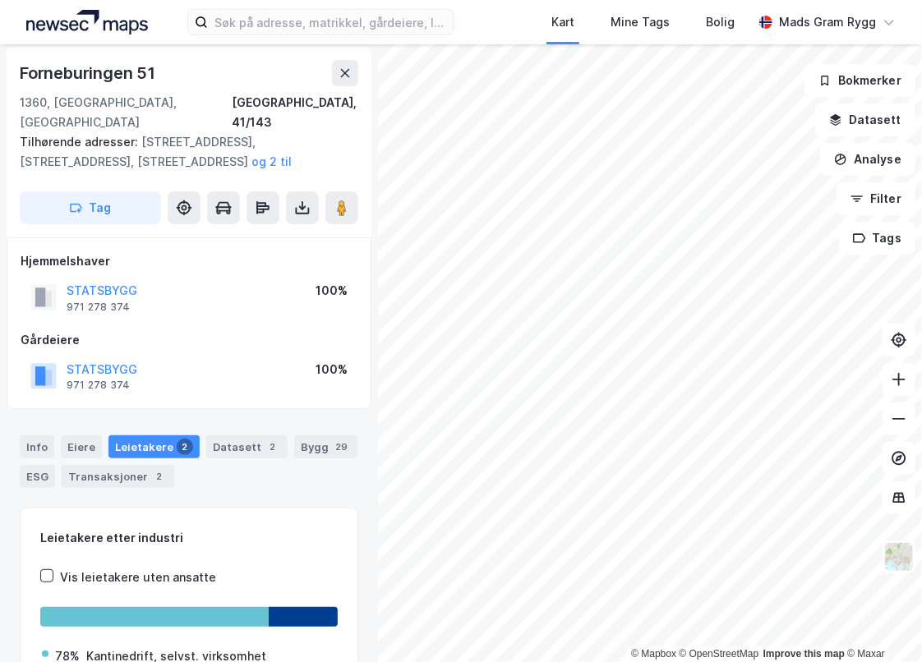
click at [138, 436] on div "Leietakere 2" at bounding box center [153, 447] width 91 height 23
click at [136, 436] on div "Leietakere 2" at bounding box center [153, 447] width 91 height 23
click at [71, 436] on div "Eiere" at bounding box center [81, 447] width 41 height 23
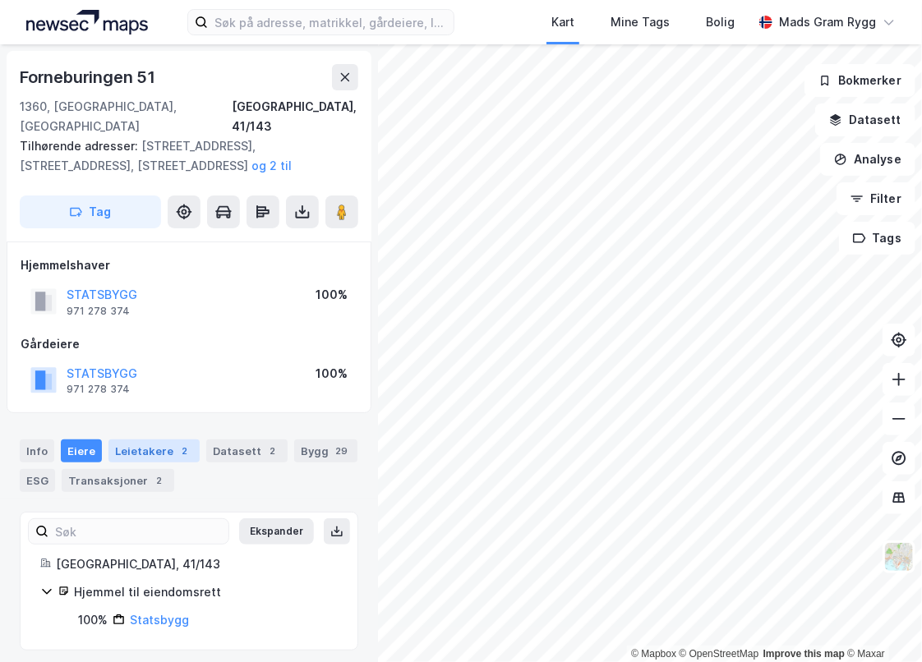
click at [131, 440] on div "Leietakere 2" at bounding box center [153, 451] width 91 height 23
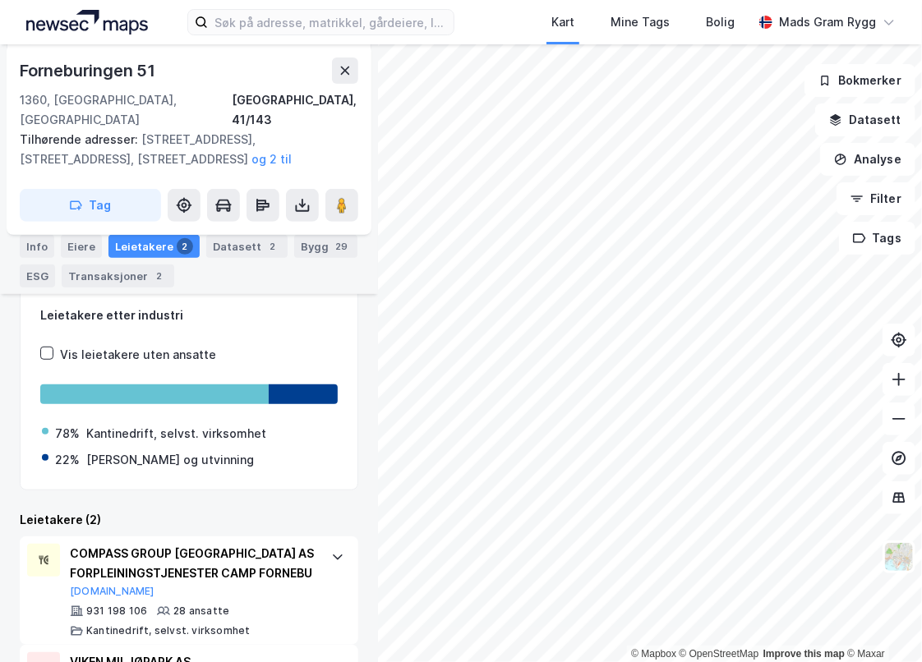
scroll to position [316, 0]
